Goal: Task Accomplishment & Management: Manage account settings

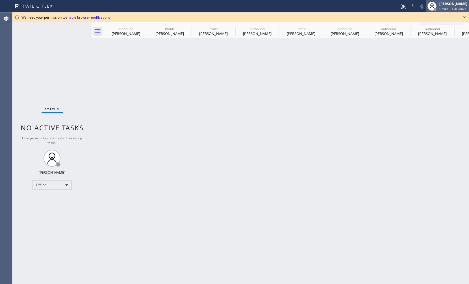
click at [448, 8] on span "Offline | 15h 28min" at bounding box center [452, 9] width 27 height 4
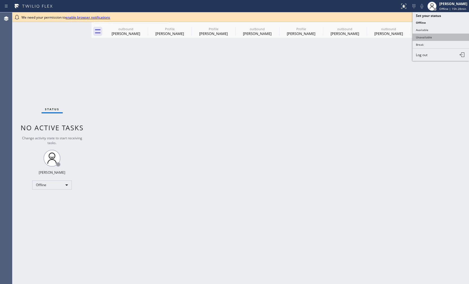
click at [436, 37] on button "Unavailable" at bounding box center [440, 37] width 56 height 7
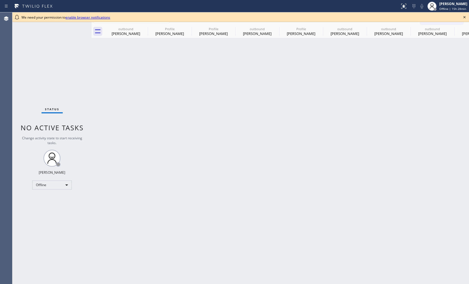
click at [254, 150] on div "Back to Dashboard Change Sender ID Customers Technicians Select a contact Outbo…" at bounding box center [280, 148] width 377 height 272
click at [465, 18] on icon at bounding box center [464, 17] width 2 height 2
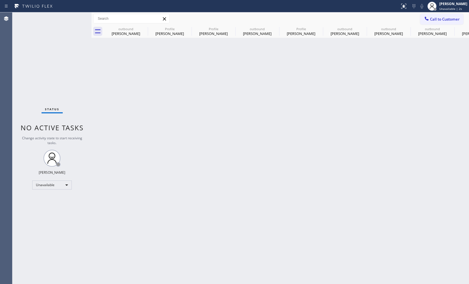
click at [367, 172] on div "Back to Dashboard Change Sender ID Customers Technicians Select a contact Outbo…" at bounding box center [280, 148] width 377 height 272
click at [6, 104] on div "Agent Desktop" at bounding box center [6, 148] width 12 height 272
click at [194, 119] on div "Back to Dashboard Change Sender ID Customers Technicians Select a contact Outbo…" at bounding box center [280, 148] width 377 height 272
click at [143, 29] on icon at bounding box center [144, 28] width 7 height 7
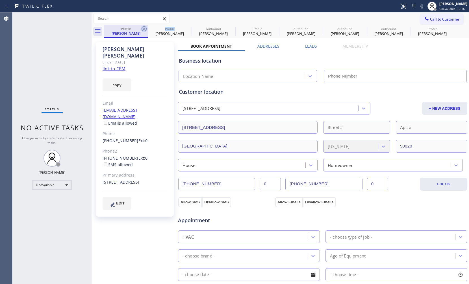
click at [143, 30] on icon at bounding box center [144, 28] width 7 height 7
type input "[PHONE_NUMBER]"
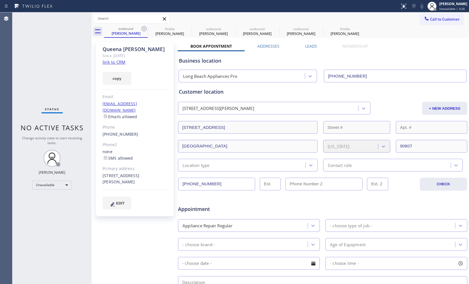
click at [143, 30] on icon at bounding box center [144, 28] width 7 height 7
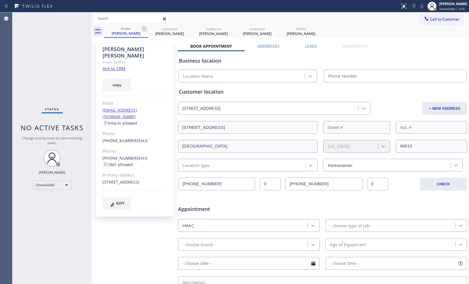
click at [143, 30] on icon at bounding box center [144, 28] width 7 height 7
type input "[PHONE_NUMBER]"
